Goal: Navigation & Orientation: Find specific page/section

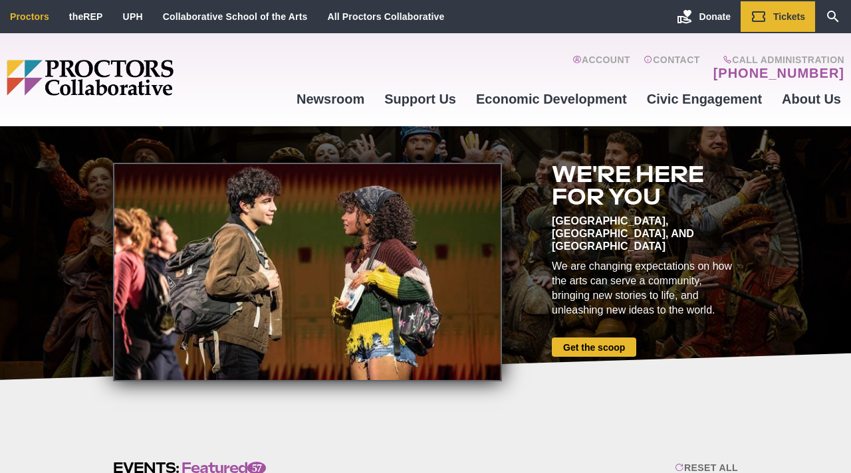
click at [20, 18] on link "Proctors" at bounding box center [29, 16] width 39 height 11
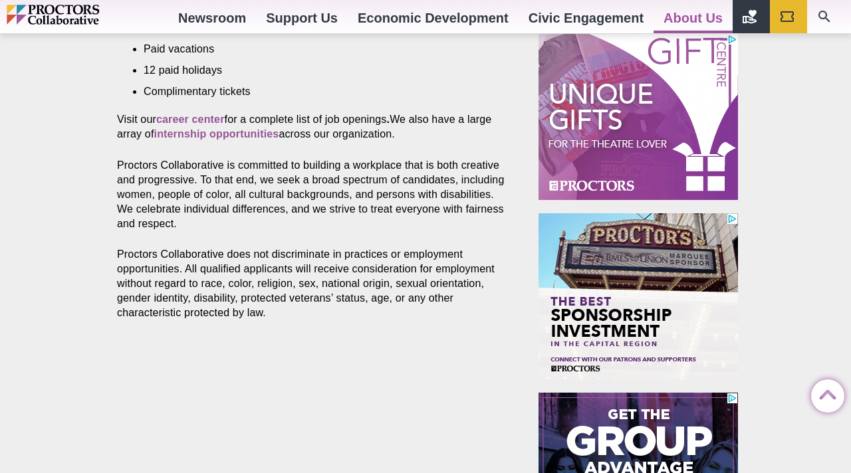
scroll to position [744, 0]
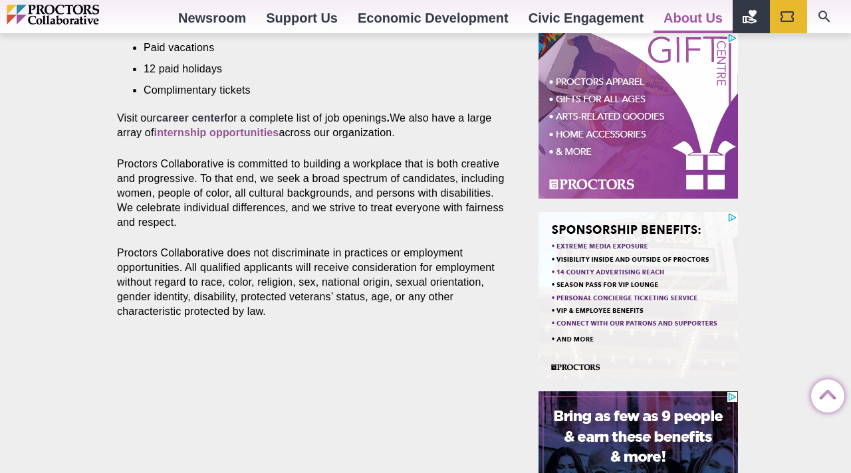
click at [201, 120] on strong "career center" at bounding box center [190, 117] width 68 height 11
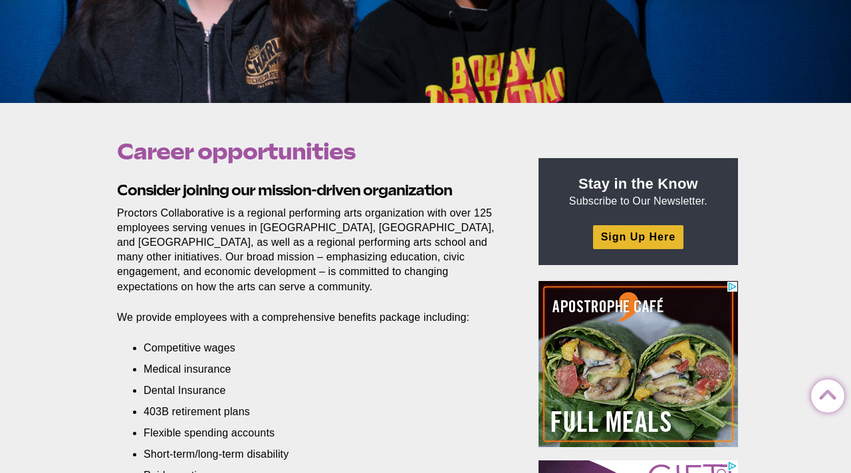
scroll to position [0, 0]
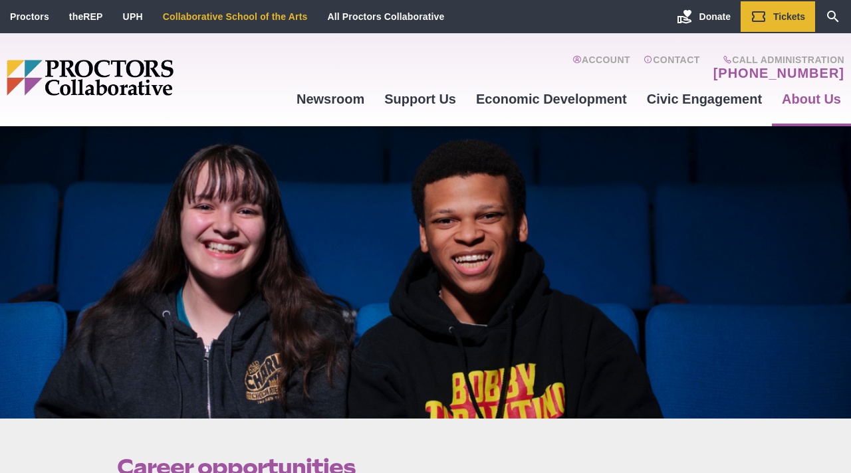
click at [227, 19] on link "Collaborative School of the Arts" at bounding box center [235, 16] width 145 height 11
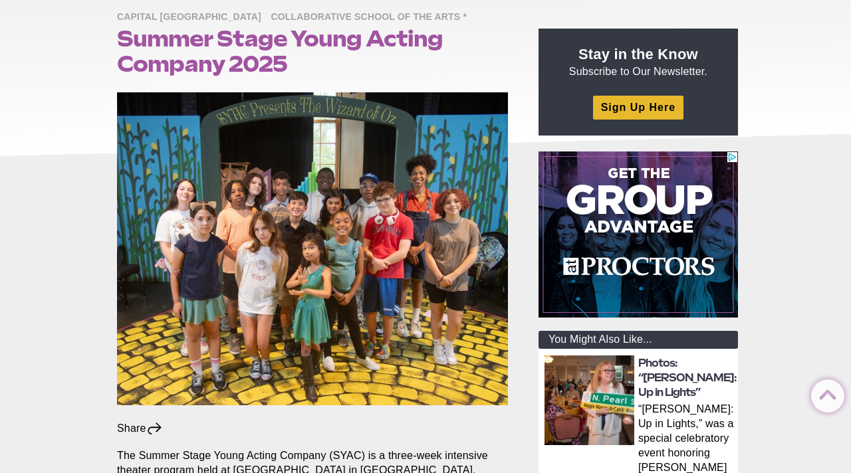
scroll to position [34, 0]
